Goal: Task Accomplishment & Management: Manage account settings

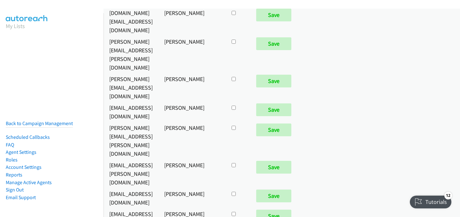
scroll to position [2877, 0]
checkbox input "true"
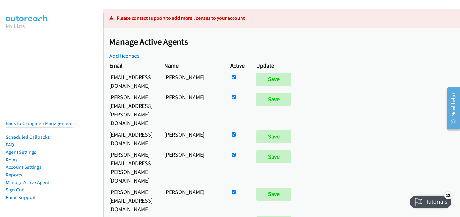
click at [236, 79] on input "checkbox" at bounding box center [233, 77] width 4 height 4
checkbox input "false"
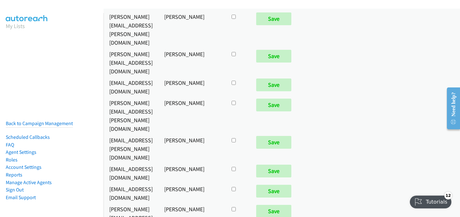
scroll to position [2861, 0]
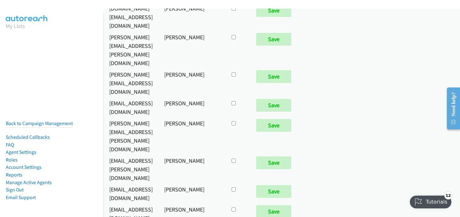
checkbox input "true"
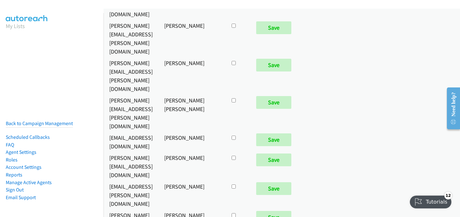
scroll to position [1860, 0]
